Goal: Complete application form: Complete application form

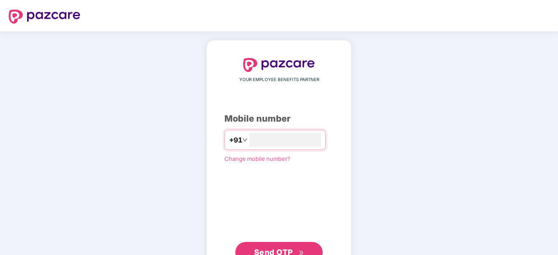
scroll to position [33, 0]
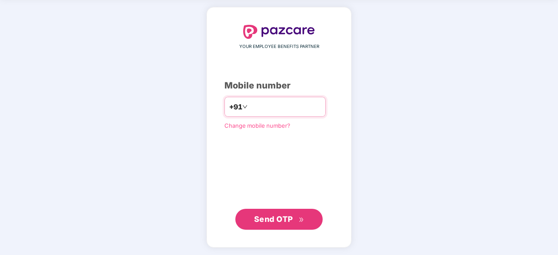
type input "**********"
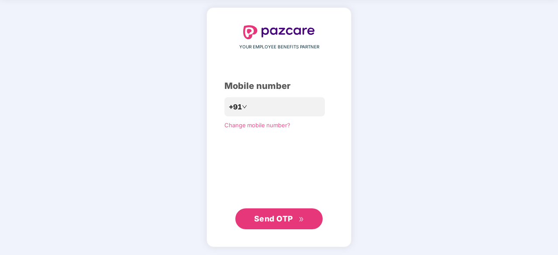
click at [263, 217] on span "Send OTP" at bounding box center [273, 218] width 39 height 9
click at [296, 213] on span "Send OTP" at bounding box center [279, 219] width 50 height 12
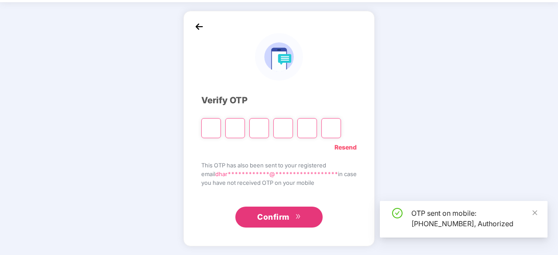
scroll to position [29, 0]
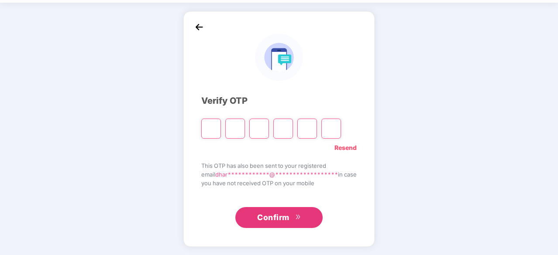
type input "*"
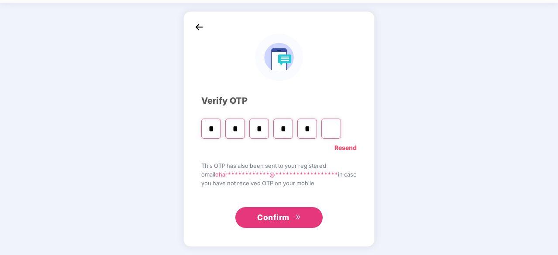
type input "*"
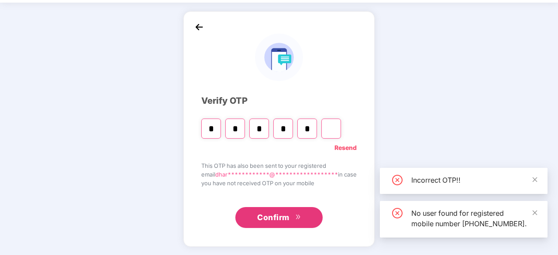
type input "*"
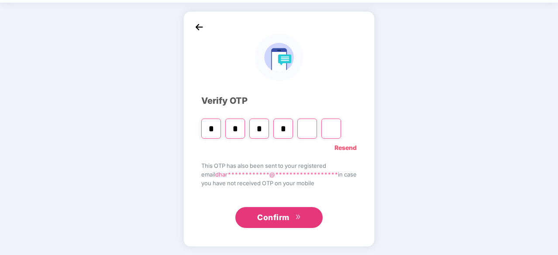
type input "*"
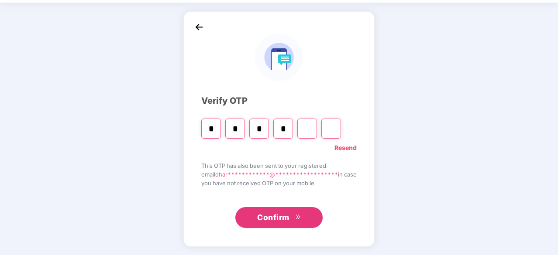
type input "*"
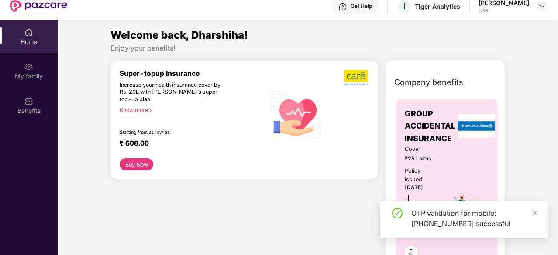
scroll to position [0, 0]
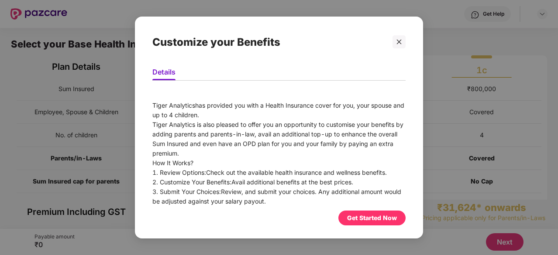
click at [367, 225] on div "Get Started Now" at bounding box center [371, 218] width 67 height 15
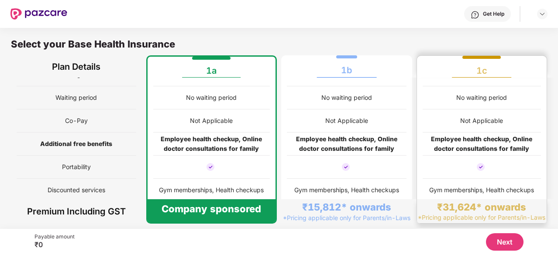
scroll to position [131, 0]
click at [456, 144] on div "Employee health checkup, Online doctor consultations for family" at bounding box center [481, 143] width 119 height 19
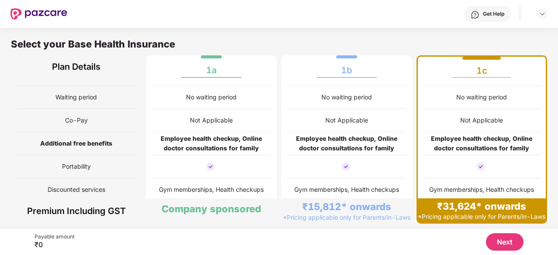
click at [501, 243] on button "Next" at bounding box center [505, 242] width 38 height 17
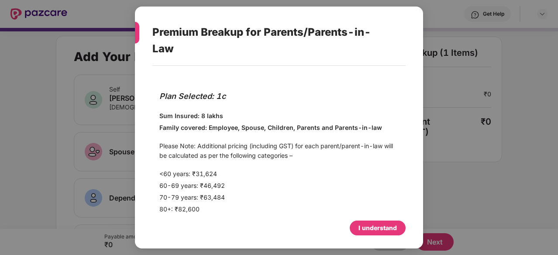
click at [386, 231] on div "I understand" at bounding box center [377, 228] width 38 height 10
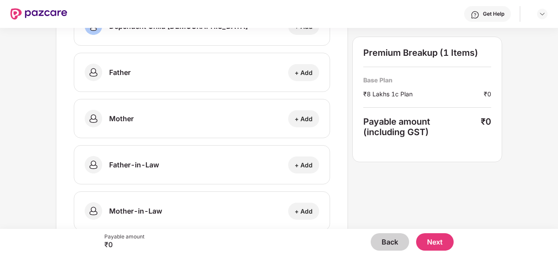
scroll to position [329, 0]
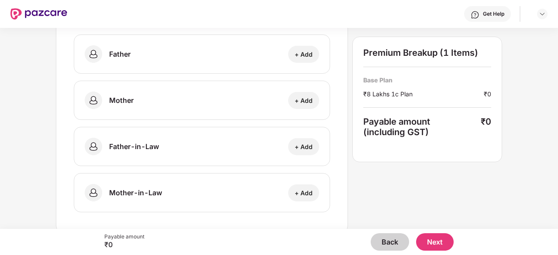
click at [247, 91] on div "Mother + Add" at bounding box center [202, 100] width 256 height 39
click at [315, 96] on div "+ Add" at bounding box center [303, 100] width 31 height 17
select select "******"
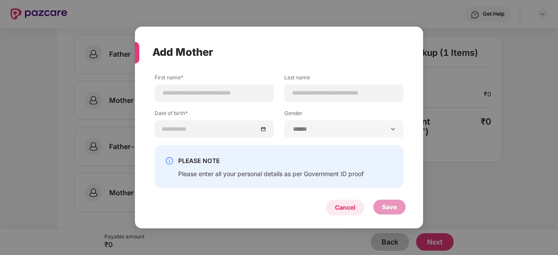
click at [332, 210] on div "Cancel" at bounding box center [345, 208] width 39 height 16
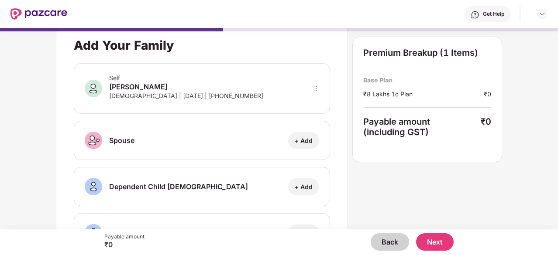
scroll to position [0, 0]
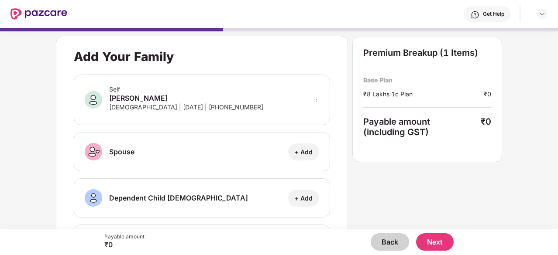
click at [395, 240] on button "Back" at bounding box center [390, 242] width 38 height 17
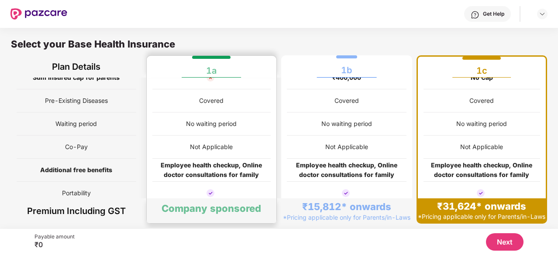
scroll to position [112, 0]
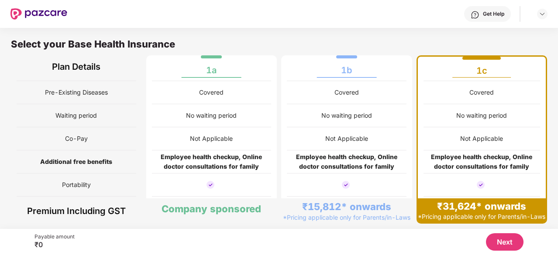
click at [505, 246] on button "Next" at bounding box center [505, 242] width 38 height 17
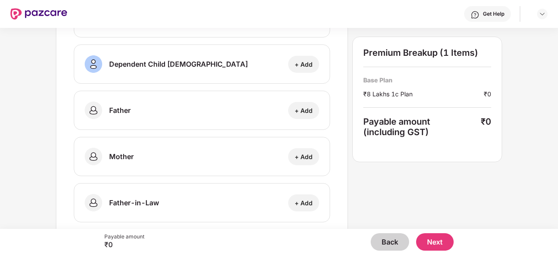
scroll to position [274, 0]
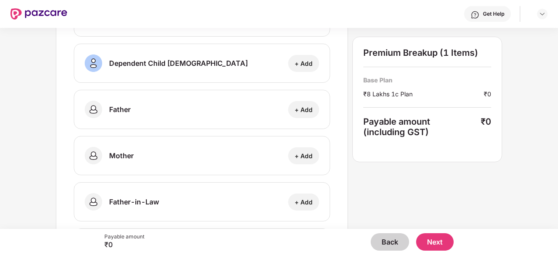
click at [295, 154] on div "+ Add" at bounding box center [304, 156] width 18 height 8
select select "******"
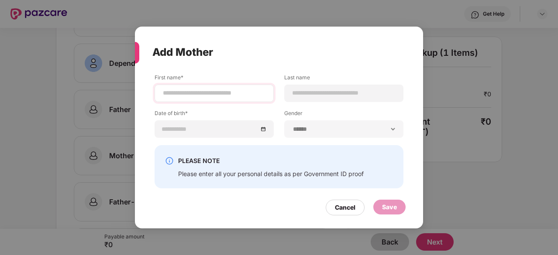
click at [185, 86] on div at bounding box center [214, 93] width 119 height 17
click at [194, 101] on div at bounding box center [214, 93] width 119 height 17
click at [184, 94] on input at bounding box center [214, 93] width 104 height 9
type input "*****"
click at [296, 88] on div at bounding box center [343, 93] width 119 height 17
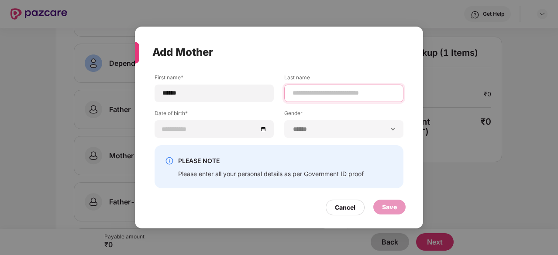
click at [305, 95] on input at bounding box center [344, 93] width 104 height 9
type input "*"
click at [264, 130] on div at bounding box center [214, 129] width 104 height 10
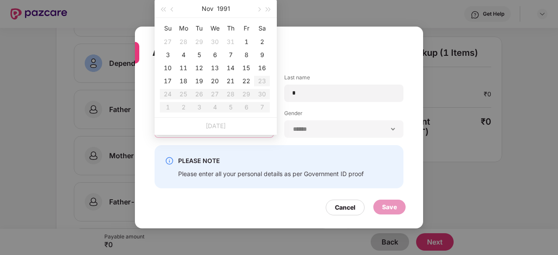
type input "**********"
click at [163, 9] on span "button" at bounding box center [163, 9] width 4 height 4
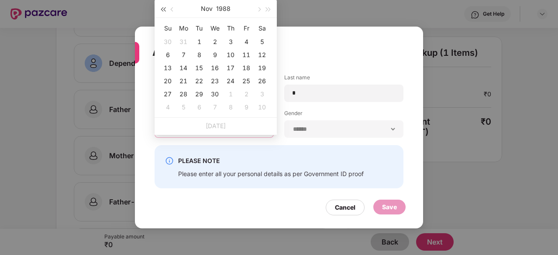
click at [163, 9] on span "button" at bounding box center [163, 9] width 4 height 4
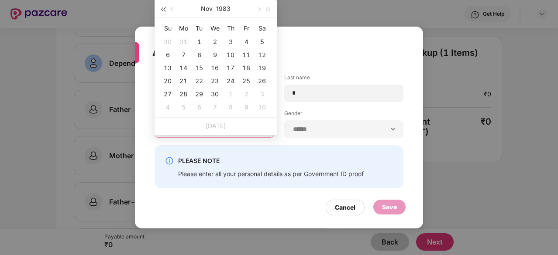
click at [163, 9] on span "button" at bounding box center [163, 9] width 4 height 4
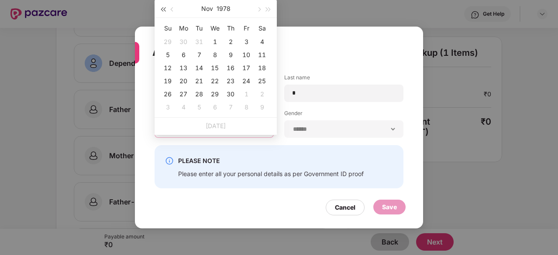
click at [163, 9] on span "button" at bounding box center [163, 9] width 4 height 4
click at [266, 9] on span "button" at bounding box center [268, 9] width 4 height 4
click at [172, 10] on span "button" at bounding box center [173, 9] width 4 height 4
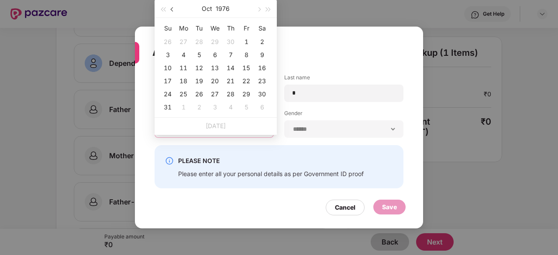
click at [172, 10] on span "button" at bounding box center [173, 9] width 4 height 4
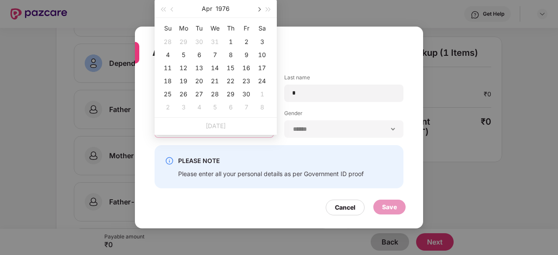
click at [258, 9] on span "button" at bounding box center [258, 9] width 4 height 4
type input "**********"
click at [249, 93] on div "28" at bounding box center [246, 94] width 10 height 10
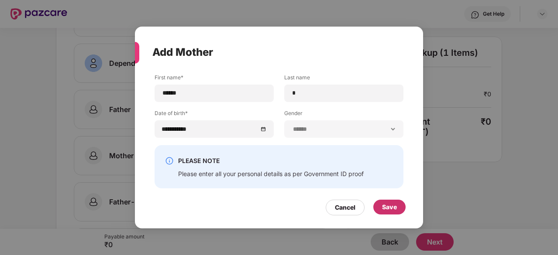
click at [383, 211] on div "Save" at bounding box center [389, 208] width 15 height 10
type input "*****"
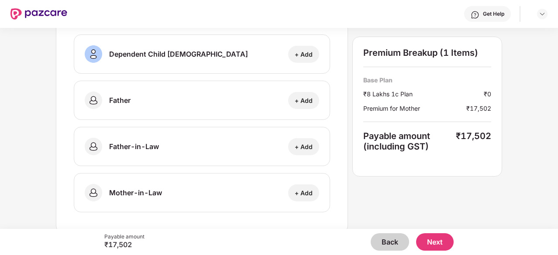
scroll to position [0, 0]
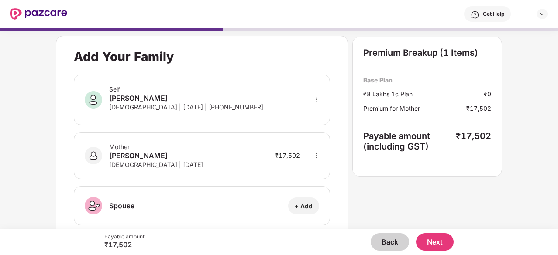
click at [387, 240] on button "Back" at bounding box center [390, 242] width 38 height 17
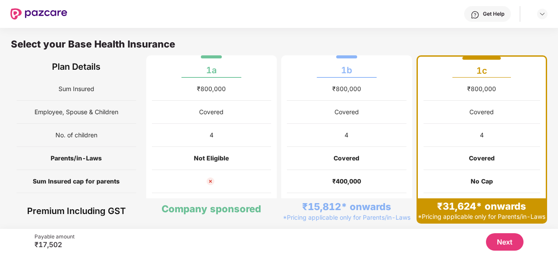
click at [275, 228] on div "Select your Base Health Insurance Plan Details 1a 1b 1c Sum Insured Employee, S…" at bounding box center [279, 128] width 558 height 201
click at [319, 157] on div "Covered" at bounding box center [346, 158] width 119 height 23
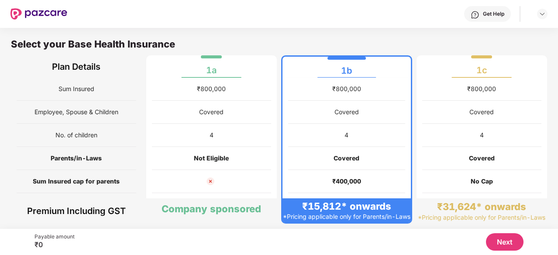
click at [492, 241] on button "Next" at bounding box center [505, 242] width 38 height 17
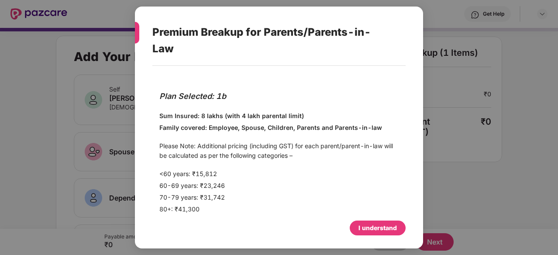
scroll to position [7, 0]
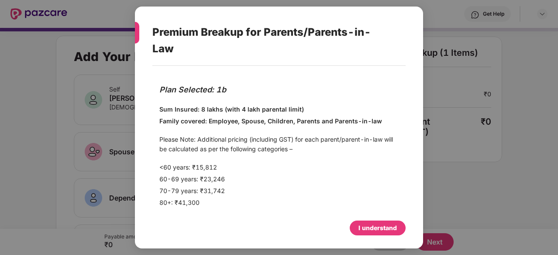
click at [365, 220] on div "I understand" at bounding box center [278, 225] width 253 height 19
click at [357, 226] on div "I understand" at bounding box center [378, 228] width 56 height 15
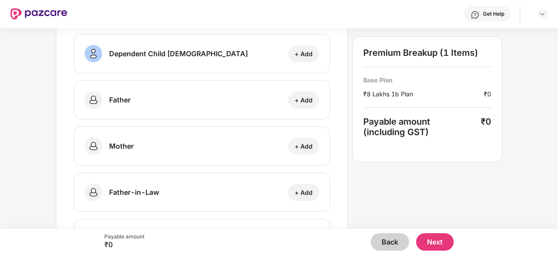
scroll to position [284, 0]
click at [306, 142] on div "+ Add" at bounding box center [304, 146] width 18 height 8
select select "******"
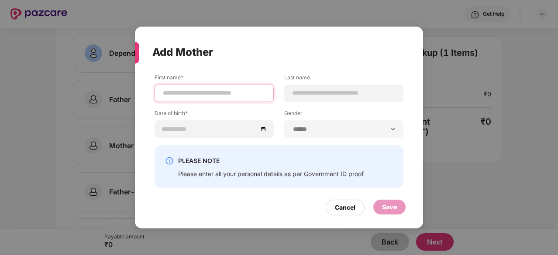
click at [225, 93] on input at bounding box center [214, 93] width 104 height 9
type input "*****"
drag, startPoint x: 337, startPoint y: 83, endPoint x: 319, endPoint y: 93, distance: 20.1
click at [319, 93] on div "Last name" at bounding box center [343, 88] width 119 height 28
click at [319, 93] on input at bounding box center [344, 93] width 104 height 9
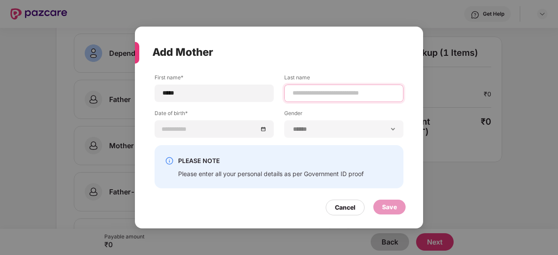
type input "*"
click at [266, 129] on div at bounding box center [214, 128] width 119 height 17
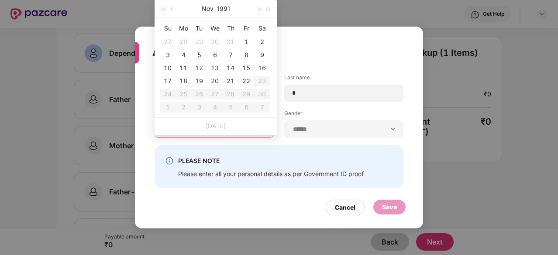
type input "**********"
click at [175, 8] on button "button" at bounding box center [173, 8] width 10 height 17
click at [164, 9] on span "button" at bounding box center [163, 9] width 4 height 4
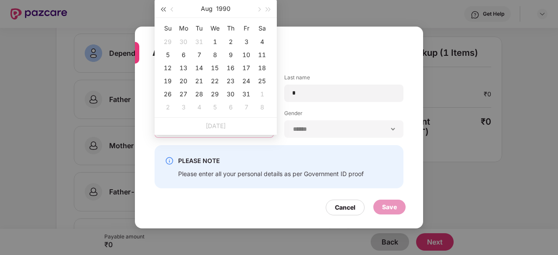
click at [164, 9] on span "button" at bounding box center [163, 9] width 4 height 4
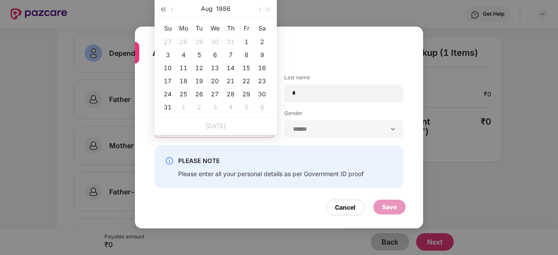
click at [164, 9] on span "button" at bounding box center [163, 9] width 4 height 4
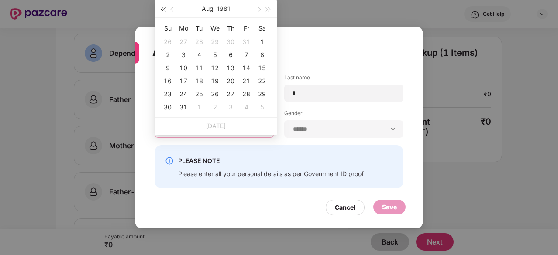
click at [164, 9] on span "button" at bounding box center [163, 9] width 4 height 4
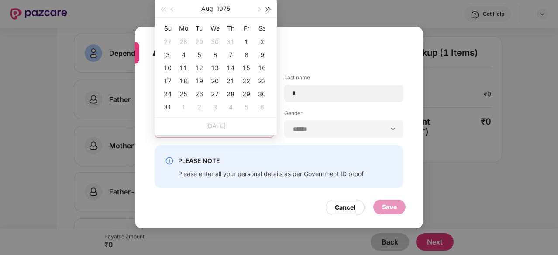
click at [270, 10] on button "button" at bounding box center [269, 8] width 10 height 17
type input "**********"
click at [176, 8] on button "button" at bounding box center [173, 8] width 10 height 17
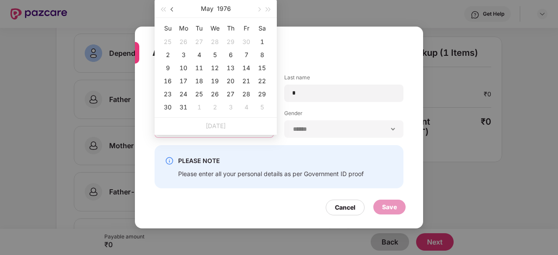
click at [176, 8] on button "button" at bounding box center [173, 8] width 10 height 17
click at [259, 7] on button "button" at bounding box center [259, 8] width 10 height 17
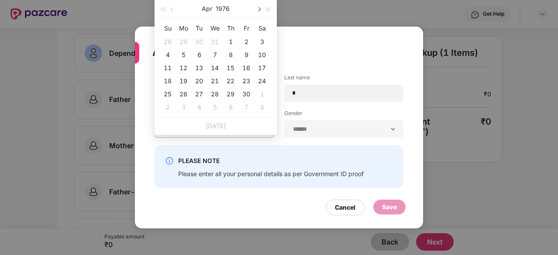
click at [259, 7] on button "button" at bounding box center [259, 8] width 10 height 17
click at [170, 8] on button "button" at bounding box center [173, 8] width 10 height 17
type input "**********"
click at [246, 93] on div "28" at bounding box center [246, 94] width 10 height 10
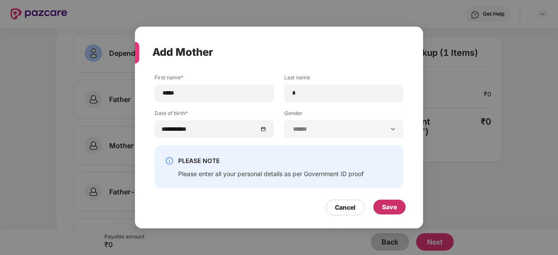
click at [382, 211] on div "Save" at bounding box center [389, 208] width 15 height 10
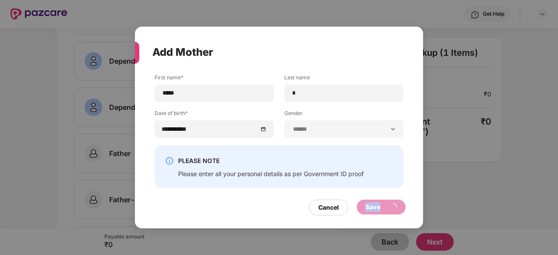
scroll to position [337, 0]
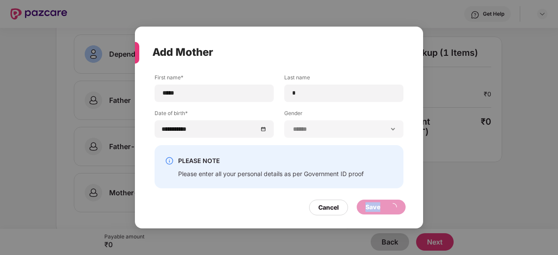
click at [381, 211] on div "Save" at bounding box center [380, 208] width 31 height 10
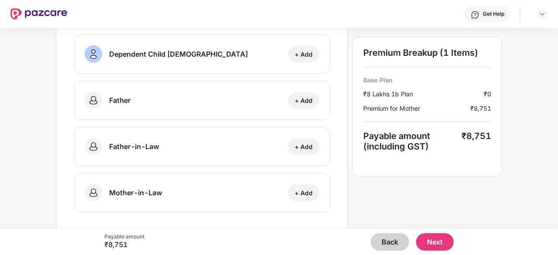
click at [392, 240] on button "Back" at bounding box center [390, 242] width 38 height 17
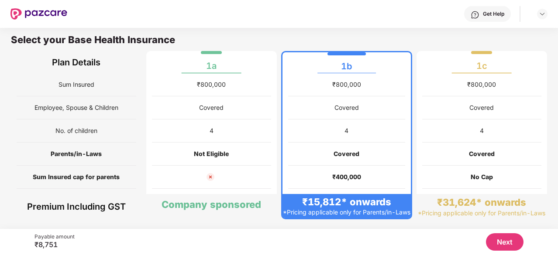
scroll to position [4, 0]
